Goal: Transaction & Acquisition: Purchase product/service

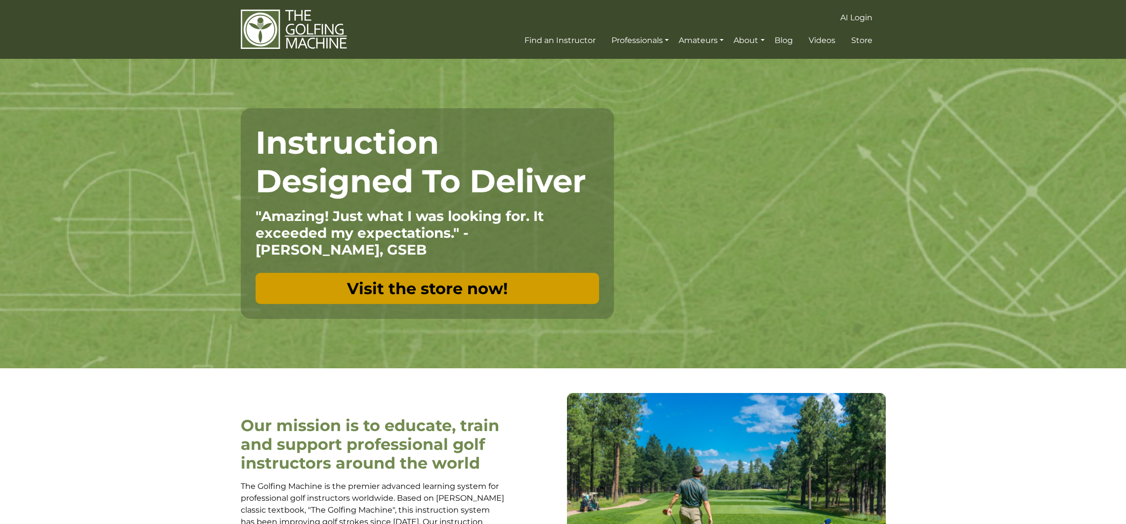
click at [426, 279] on link "Visit the store now!" at bounding box center [427, 288] width 343 height 31
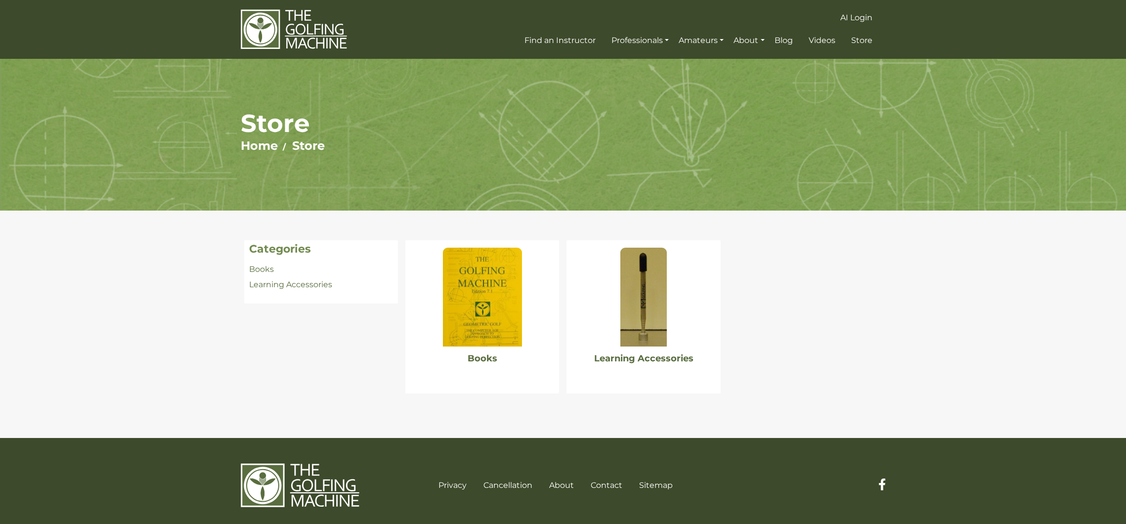
scroll to position [9, 0]
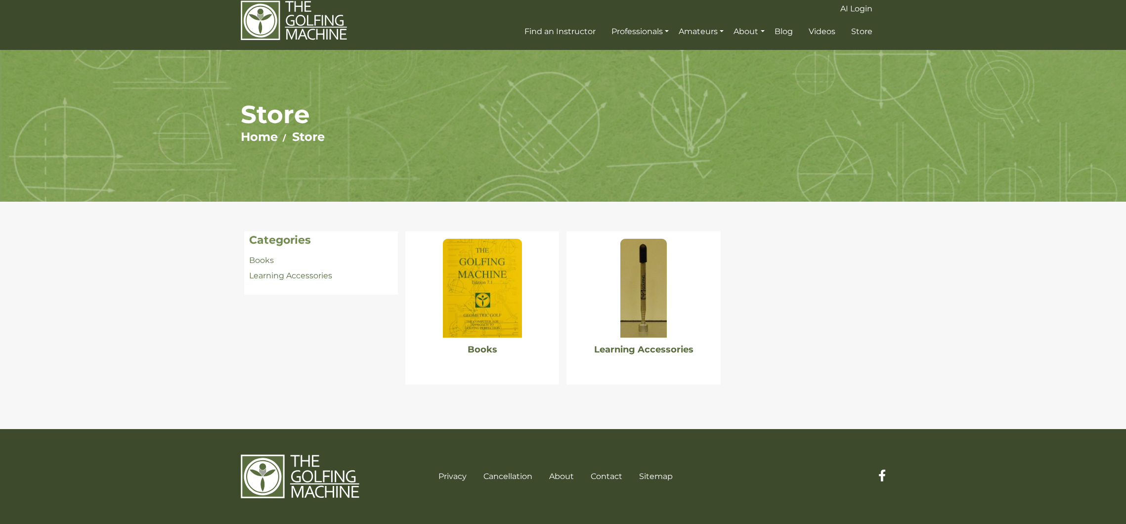
click at [510, 329] on img at bounding box center [482, 288] width 79 height 99
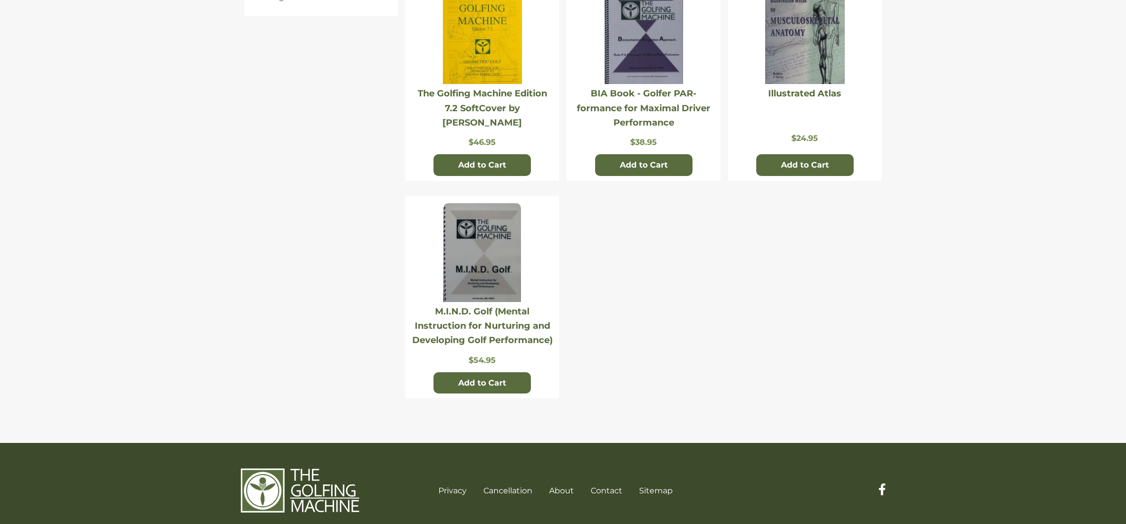
scroll to position [303, 0]
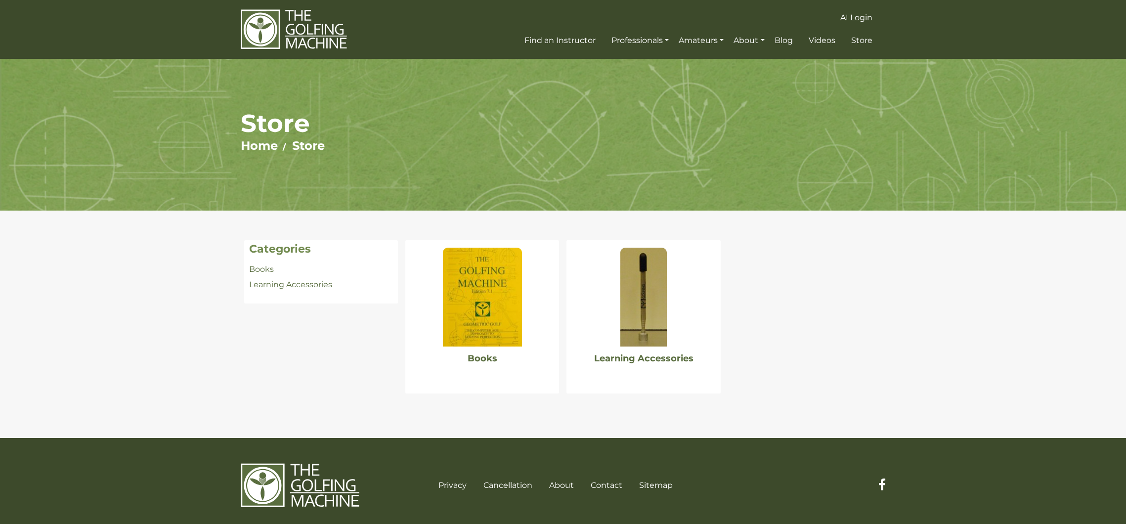
scroll to position [9, 0]
